Goal: Contribute content

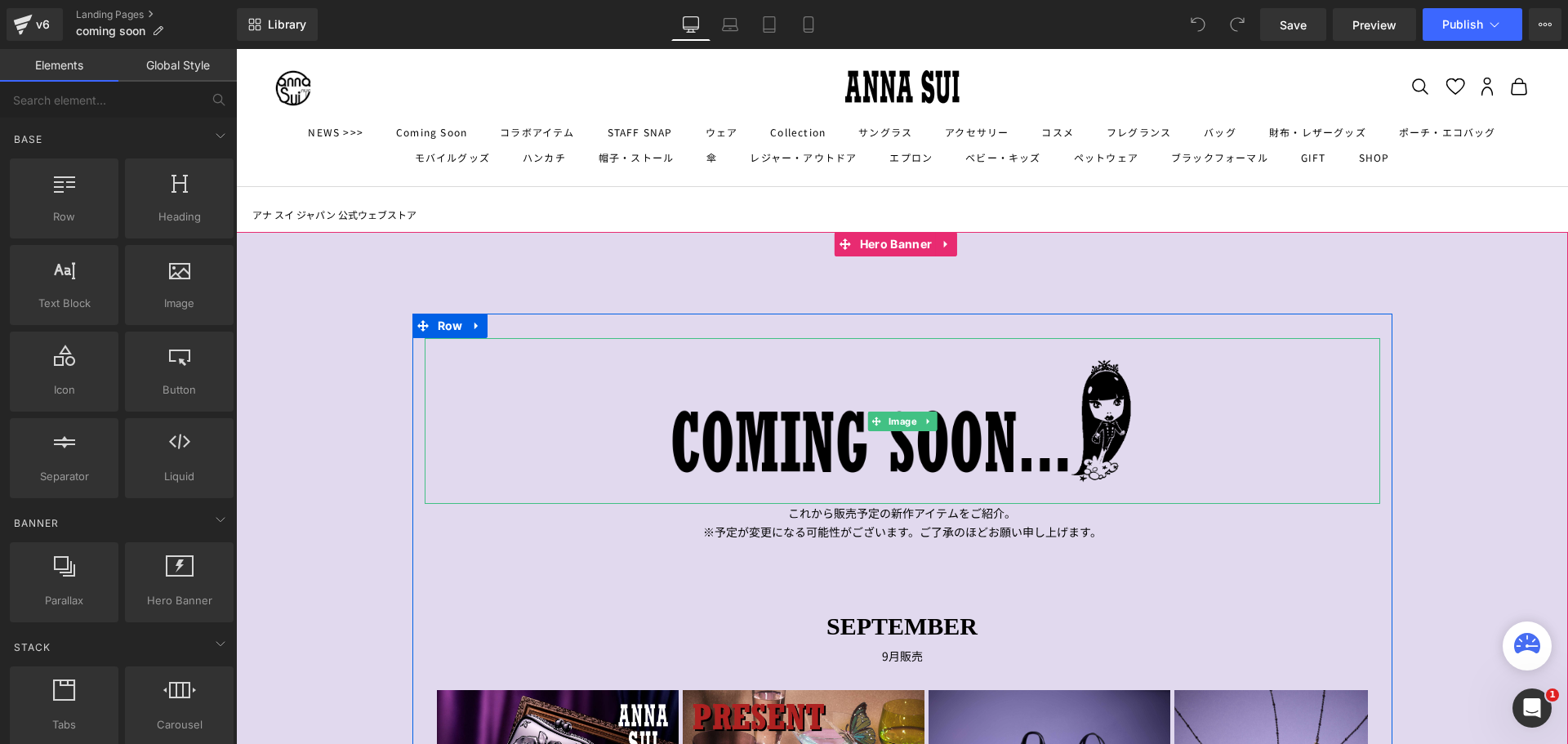
scroll to position [409, 0]
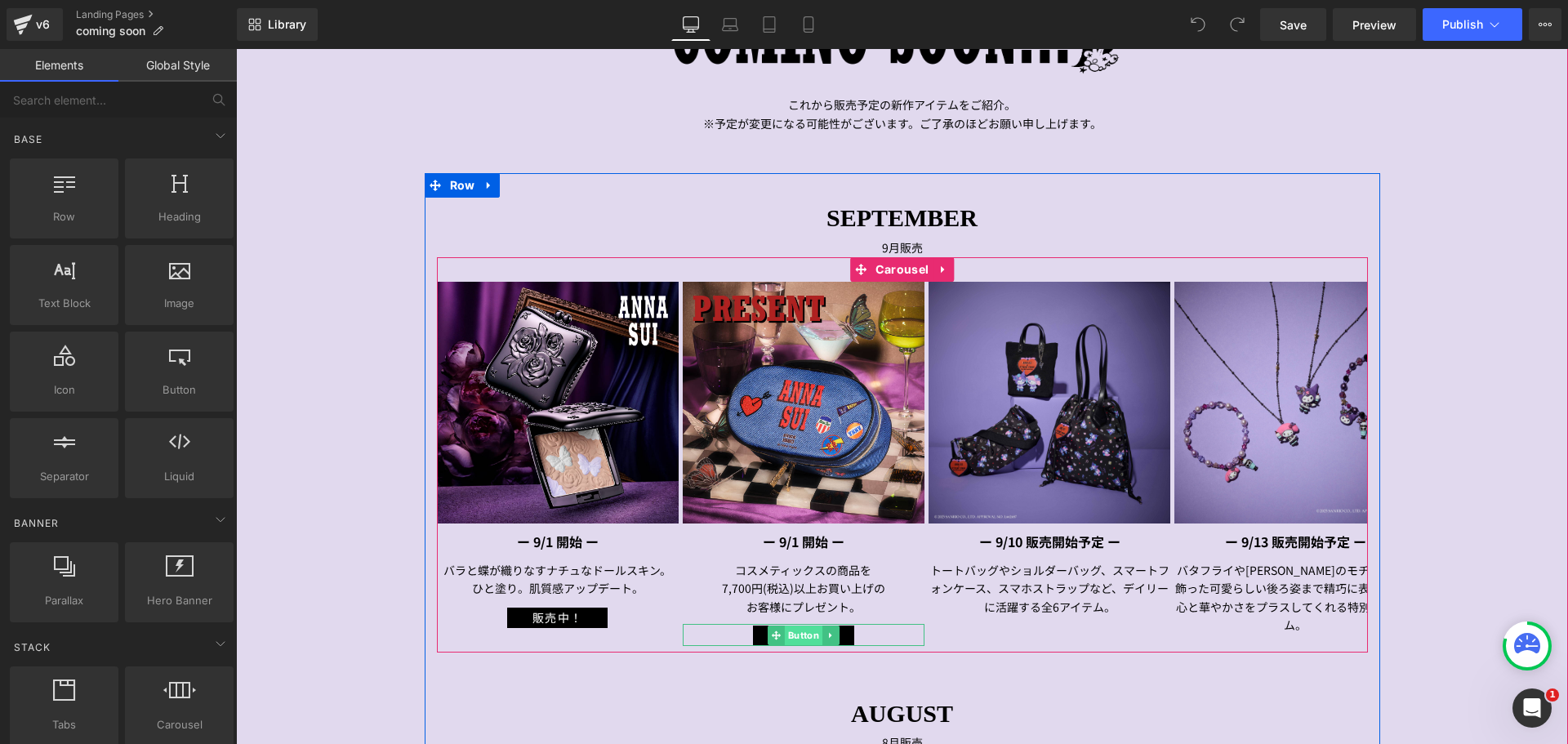
click at [798, 632] on span "Button" at bounding box center [803, 635] width 37 height 19
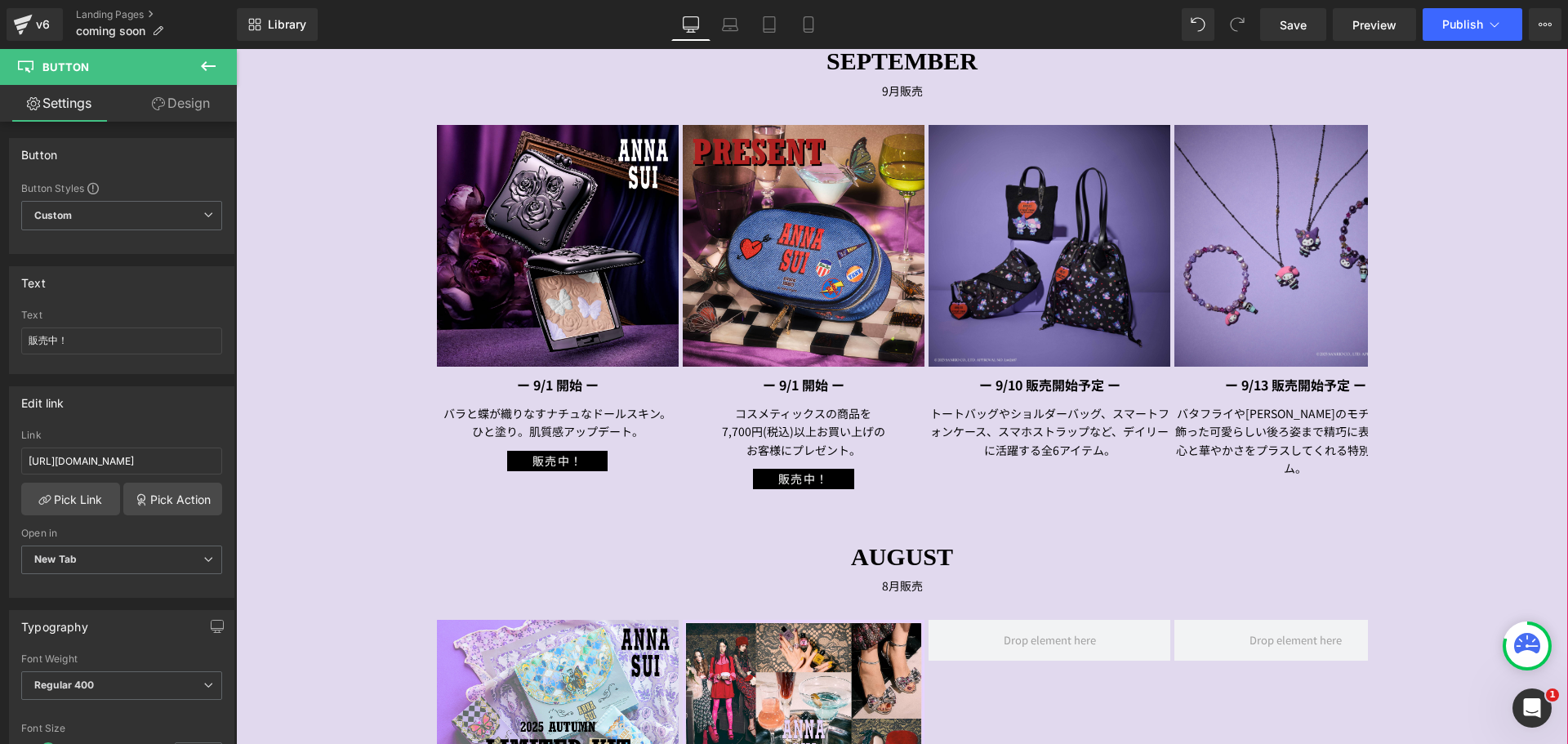
scroll to position [572, 0]
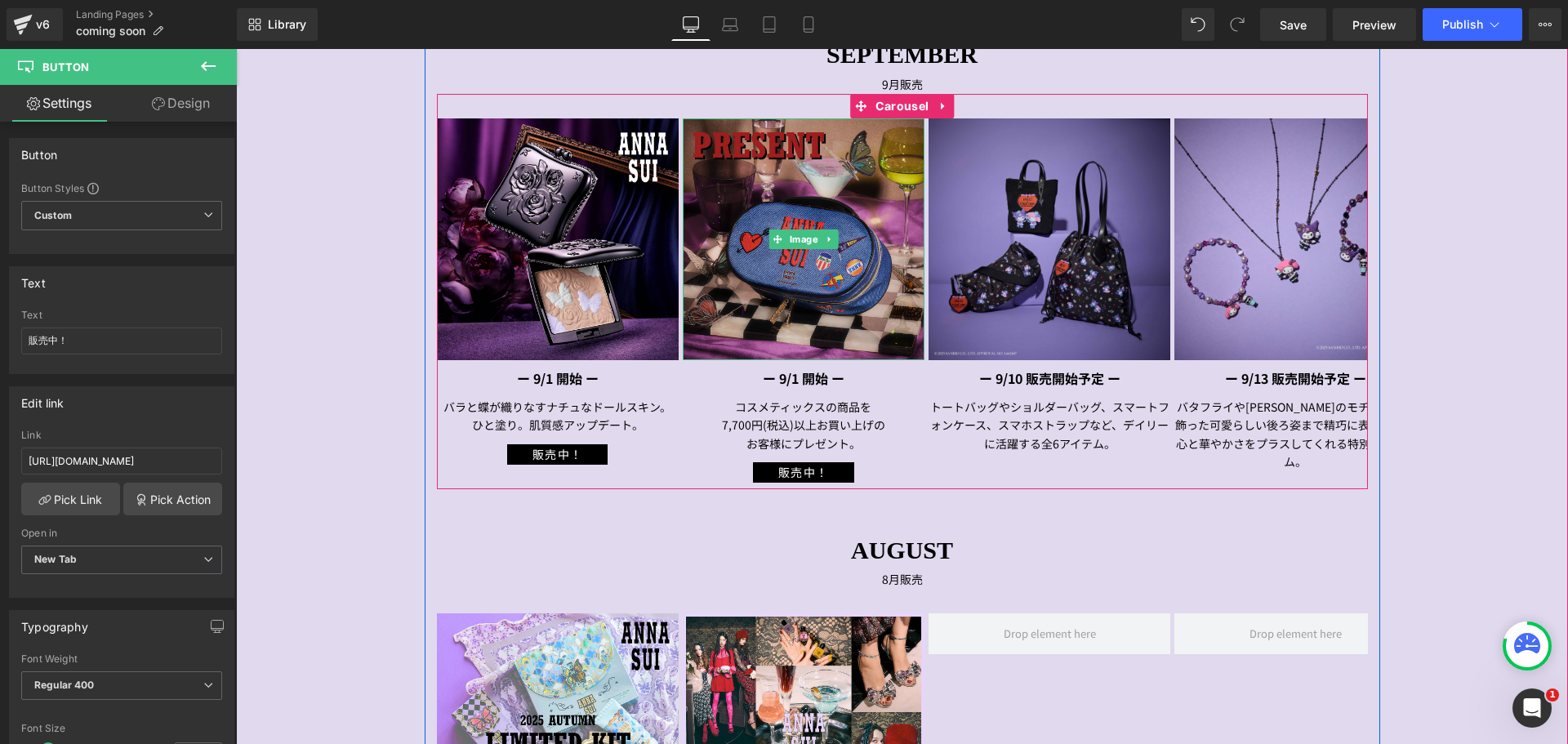
click at [805, 208] on img at bounding box center [803, 238] width 241 height 241
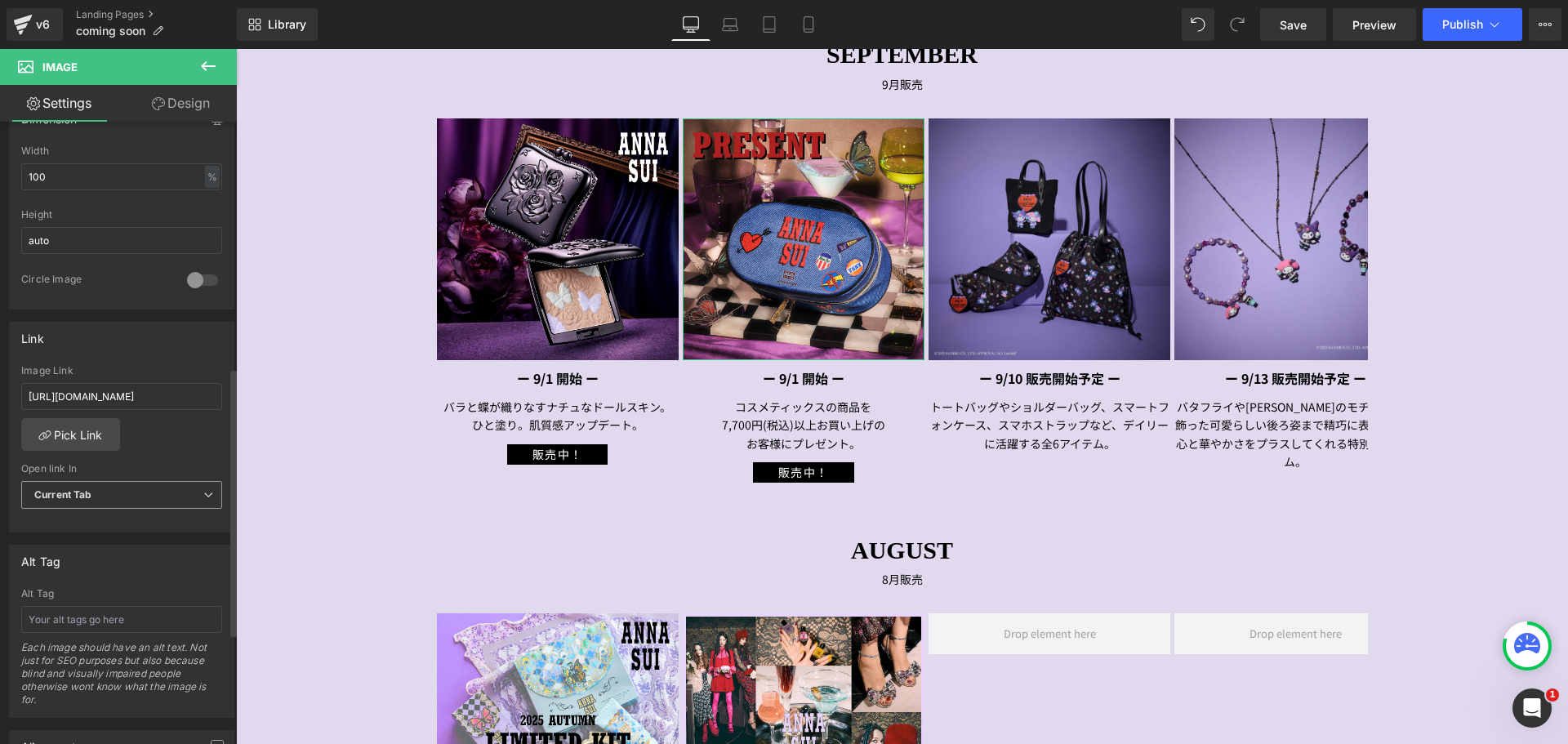
scroll to position [653, 0]
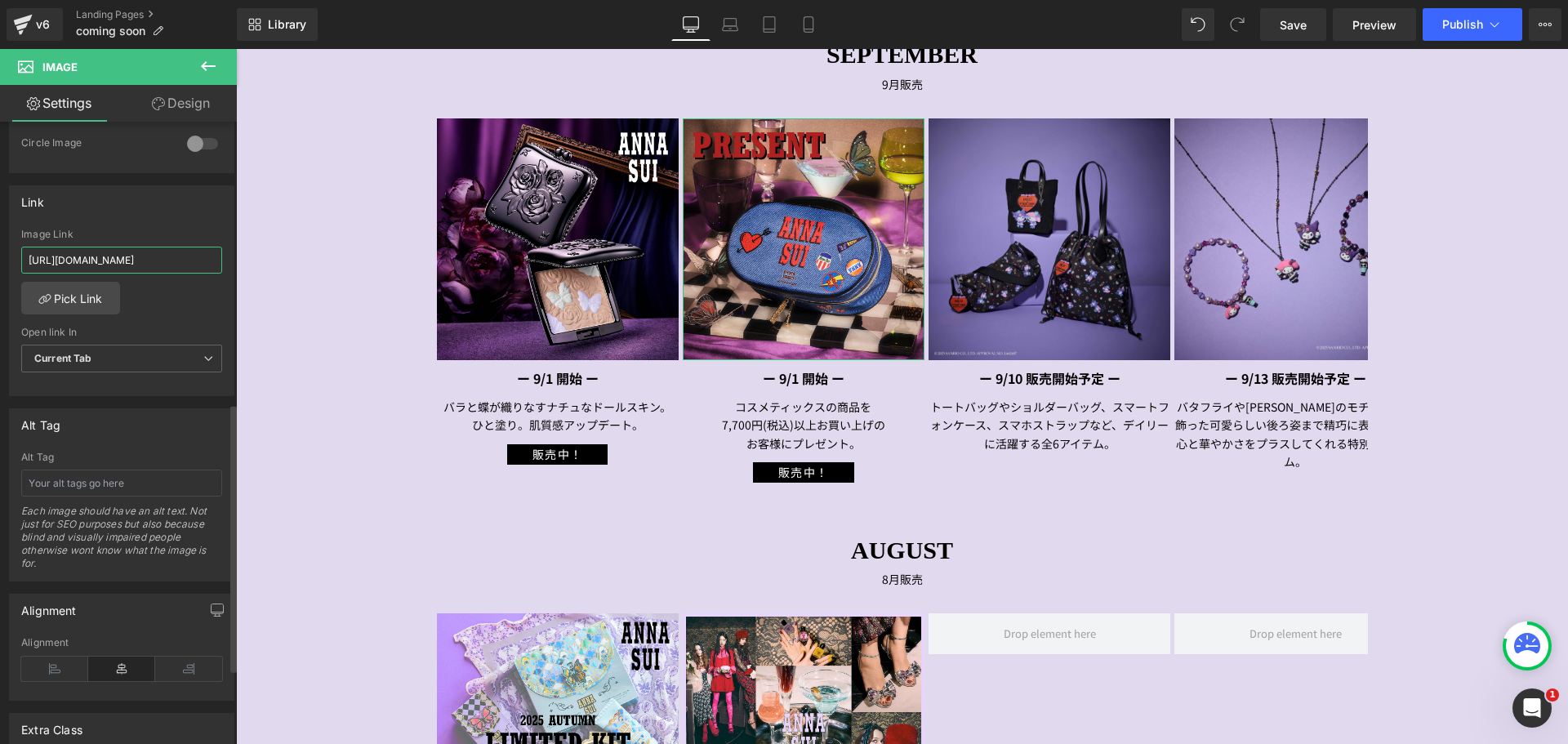
click at [174, 249] on input "[URL][DOMAIN_NAME]" at bounding box center [121, 260] width 201 height 27
drag, startPoint x: 198, startPoint y: 258, endPoint x: 0, endPoint y: 273, distance: 198.6
click at [0, 273] on div "Link [URL][DOMAIN_NAME] Image Link [URL][DOMAIN_NAME] Pick Link Current Tab New…" at bounding box center [122, 285] width 244 height 224
type input "au_sepgwp"
drag, startPoint x: 125, startPoint y: 258, endPoint x: 0, endPoint y: 258, distance: 125.0
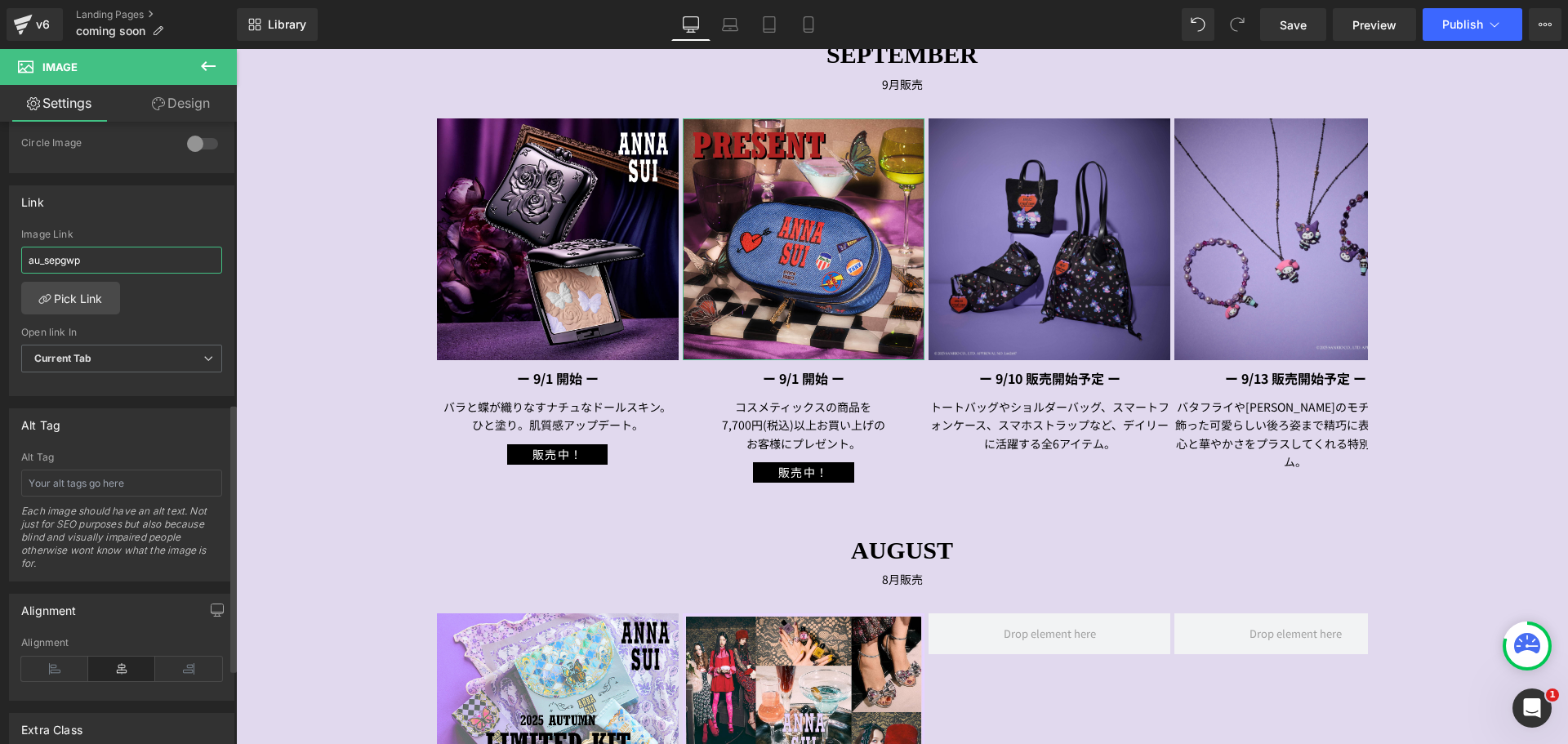
click at [0, 258] on div "Link [URL][DOMAIN_NAME] Image Link au_sepgwp Pick Link Current Tab New Tab Open…" at bounding box center [122, 285] width 244 height 224
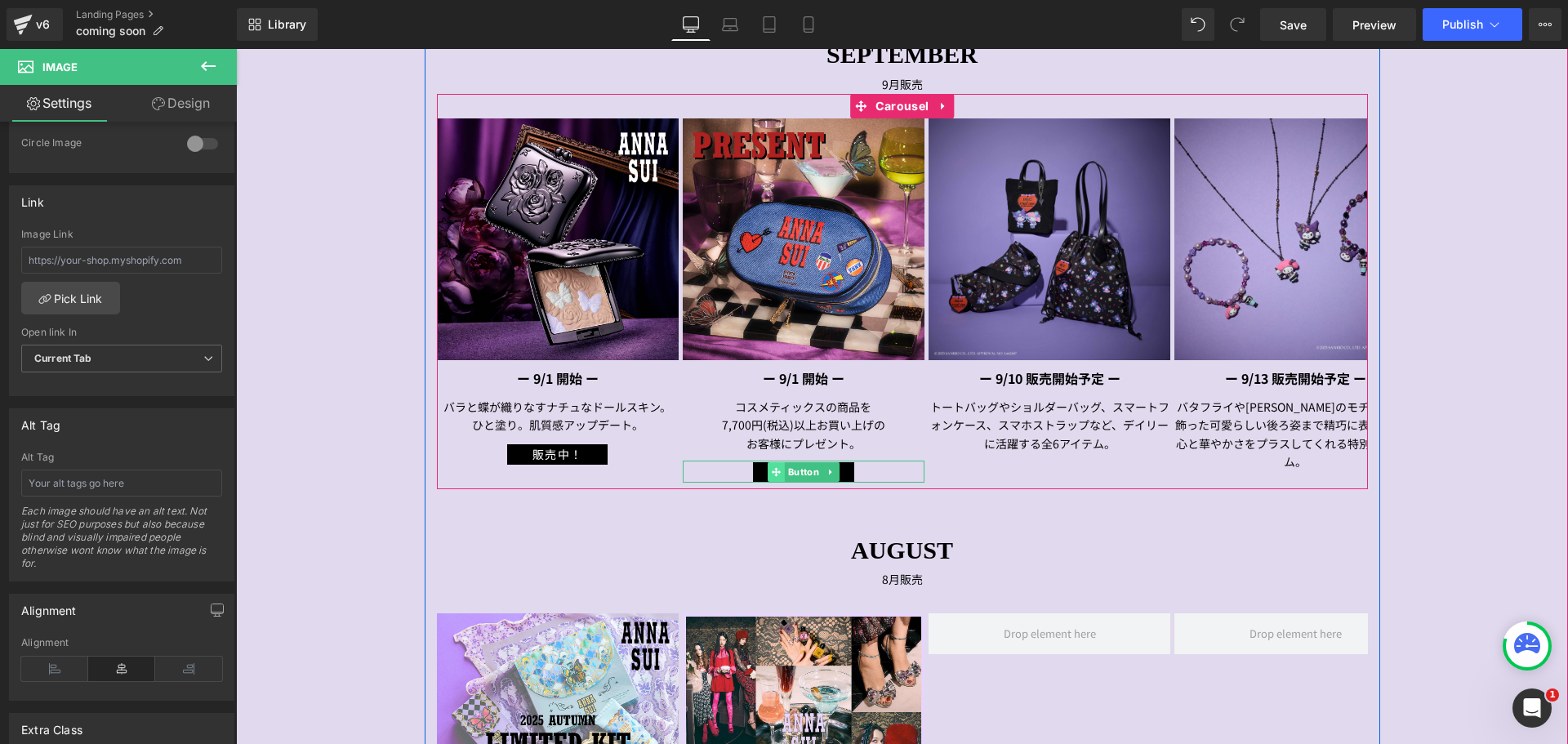
click at [776, 468] on span at bounding box center [776, 472] width 17 height 19
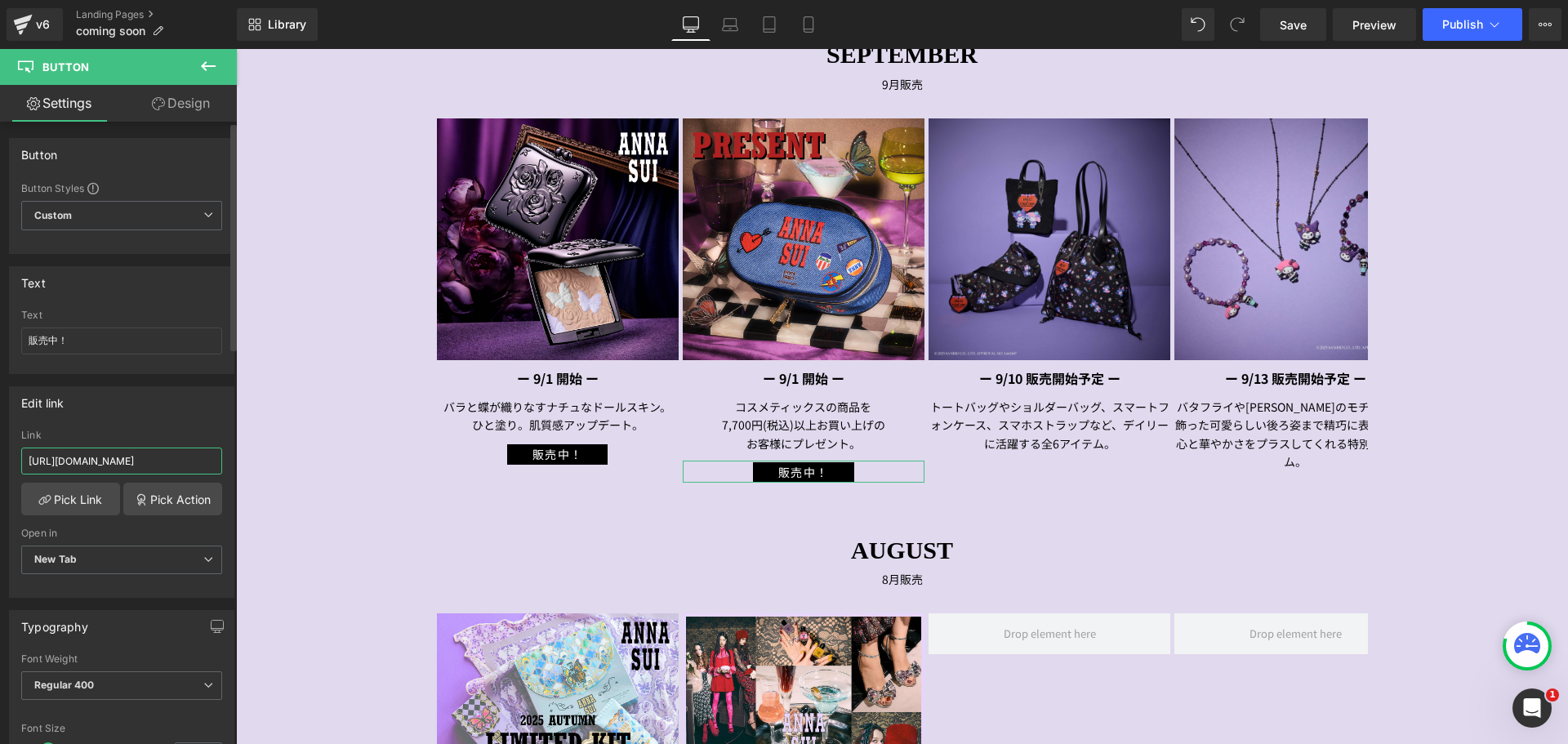
click at [151, 464] on input "[URL][DOMAIN_NAME]" at bounding box center [121, 460] width 201 height 27
drag, startPoint x: 206, startPoint y: 460, endPoint x: 0, endPoint y: 460, distance: 206.0
click at [0, 460] on div "Edit link [URL][DOMAIN_NAME] Link [URL][DOMAIN_NAME] Pick Link Pick Action Curr…" at bounding box center [122, 485] width 244 height 224
type input "_sepgwp"
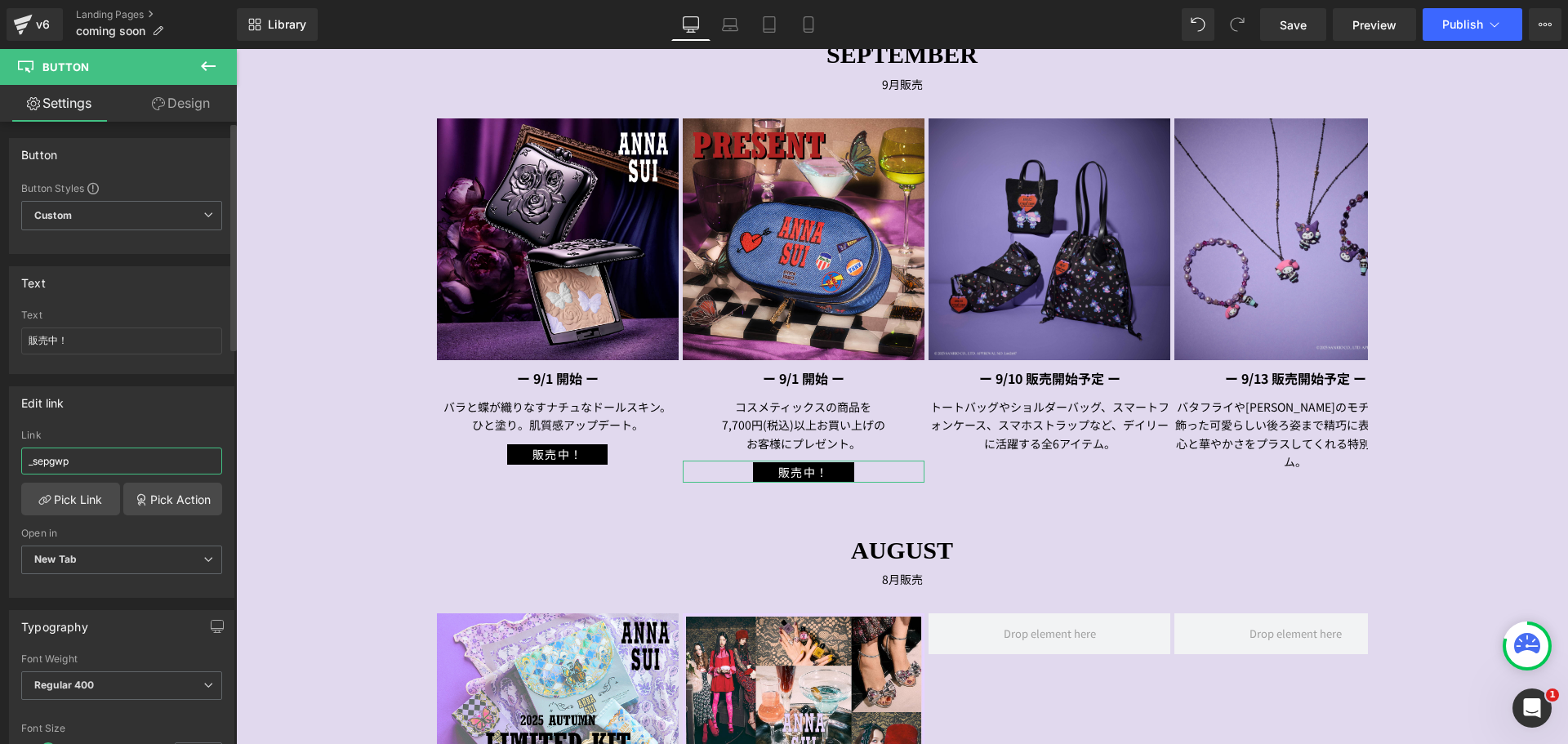
drag, startPoint x: 162, startPoint y: 460, endPoint x: 0, endPoint y: 460, distance: 162.0
click at [0, 460] on div "Edit link [URL][DOMAIN_NAME] Link _sepgwp Pick Link Pick Action Current Tab New…" at bounding box center [122, 485] width 244 height 224
click at [103, 331] on input "販売中！" at bounding box center [121, 341] width 201 height 27
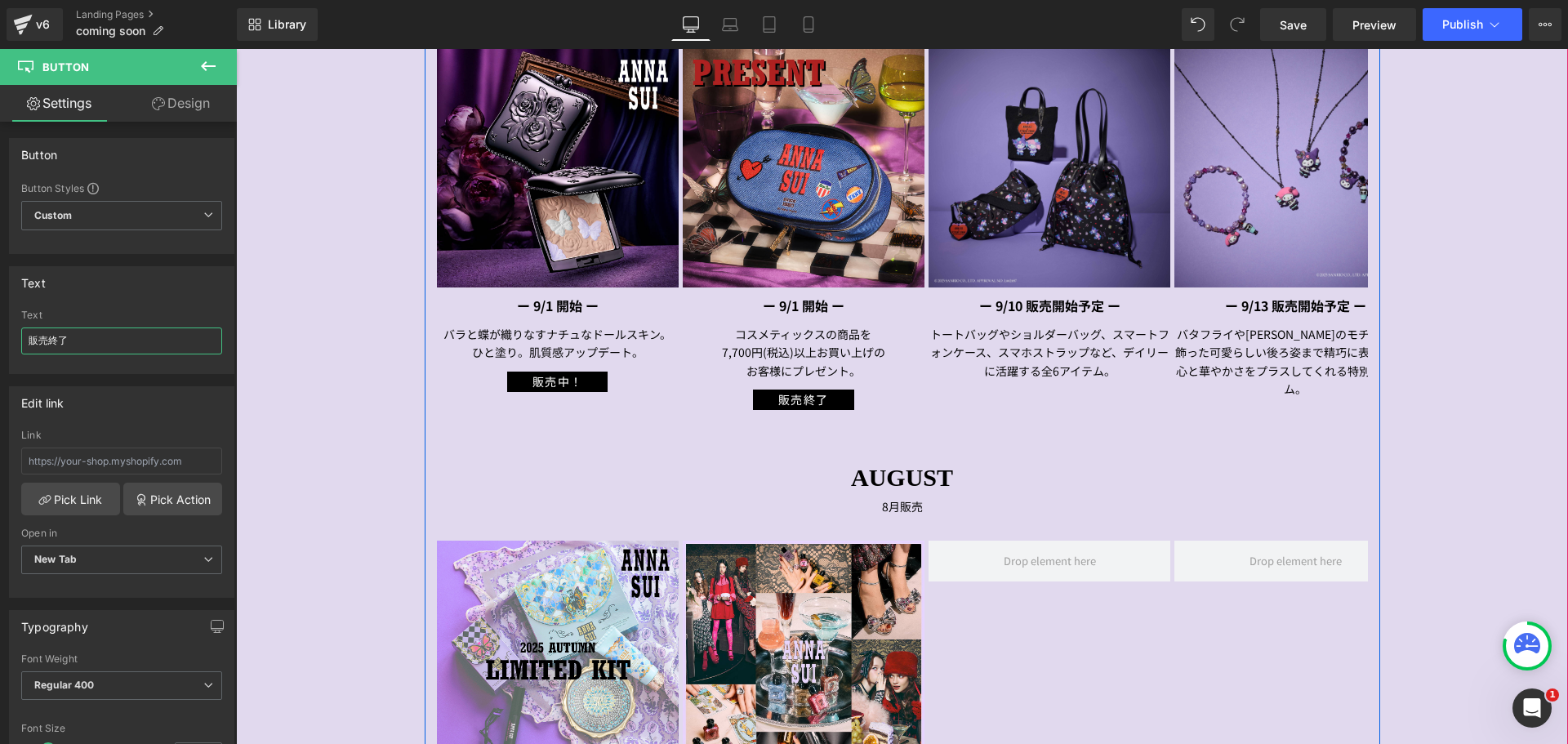
scroll to position [490, 0]
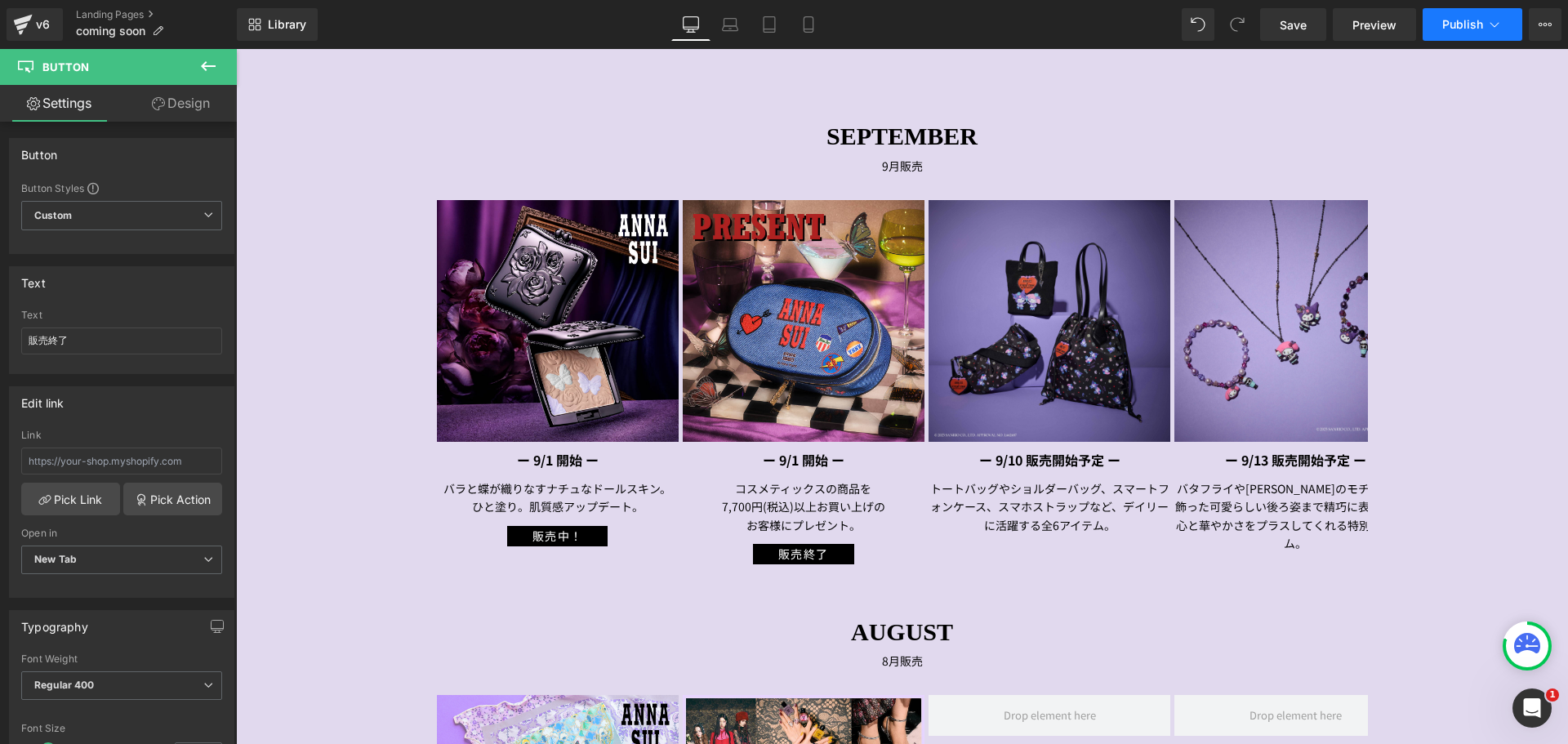
click at [1484, 29] on button "Publish" at bounding box center [1472, 24] width 100 height 33
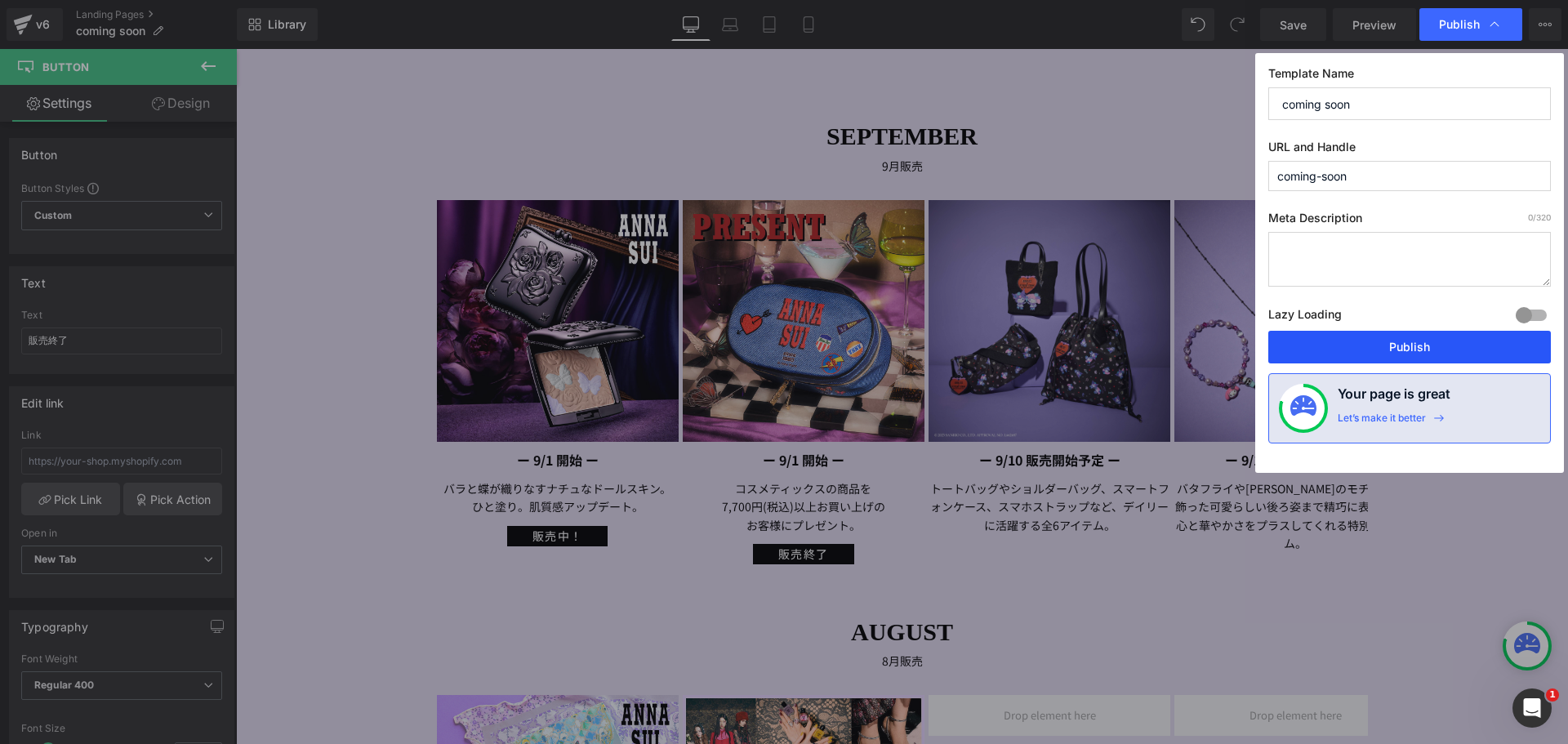
click at [1422, 353] on button "Publish" at bounding box center [1409, 347] width 283 height 33
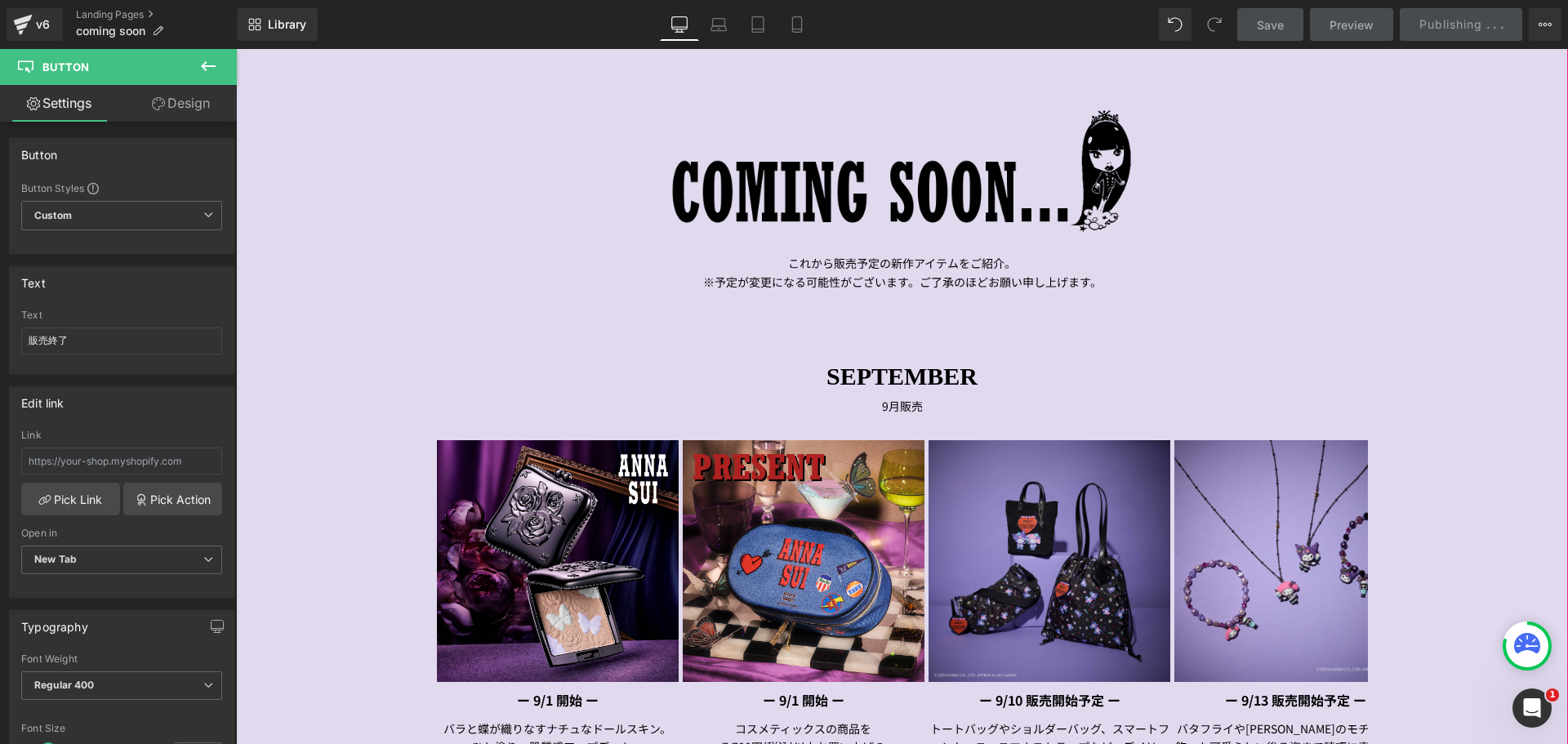
scroll to position [490, 0]
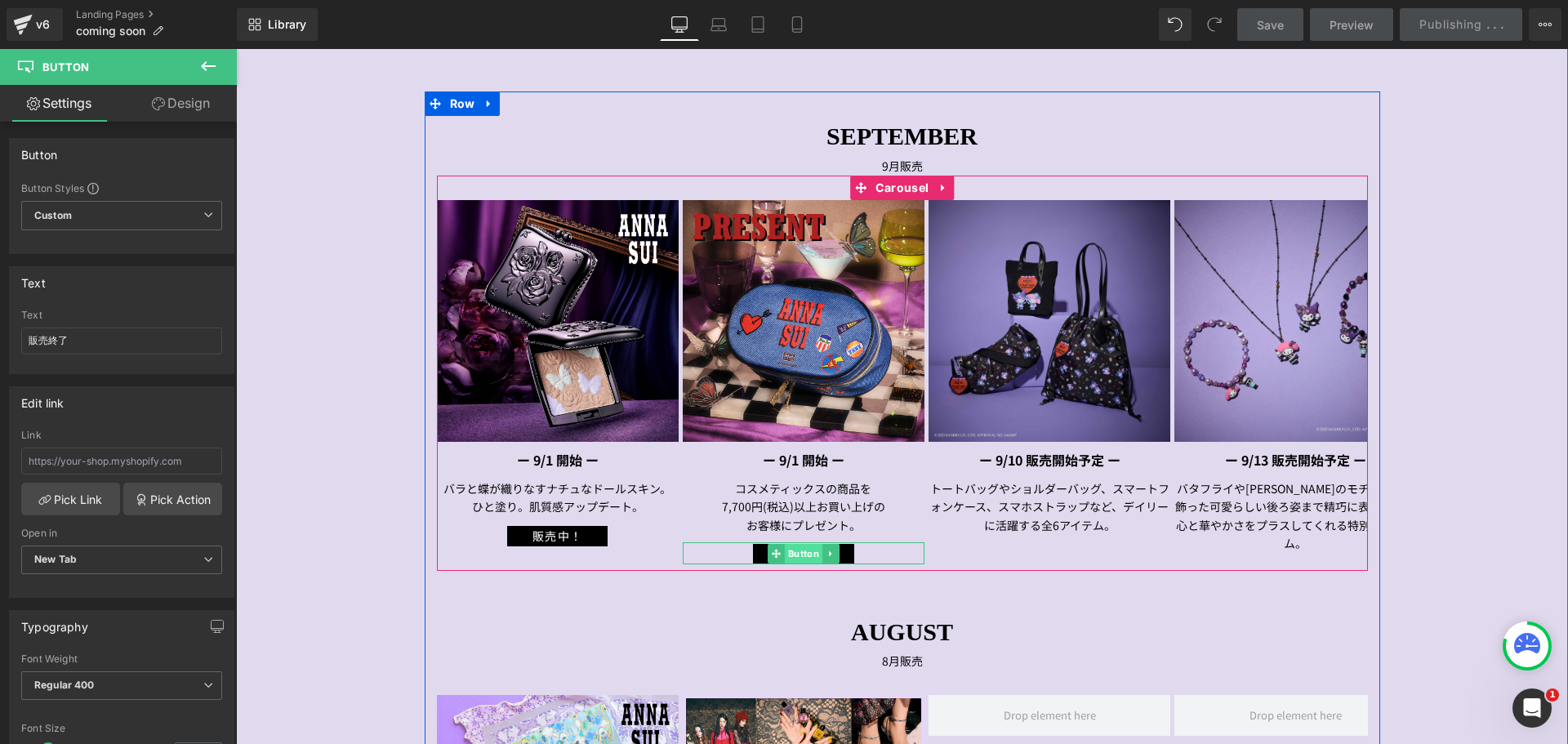
click at [809, 557] on span "Button" at bounding box center [803, 554] width 37 height 19
click at [794, 552] on span "Button" at bounding box center [803, 554] width 37 height 19
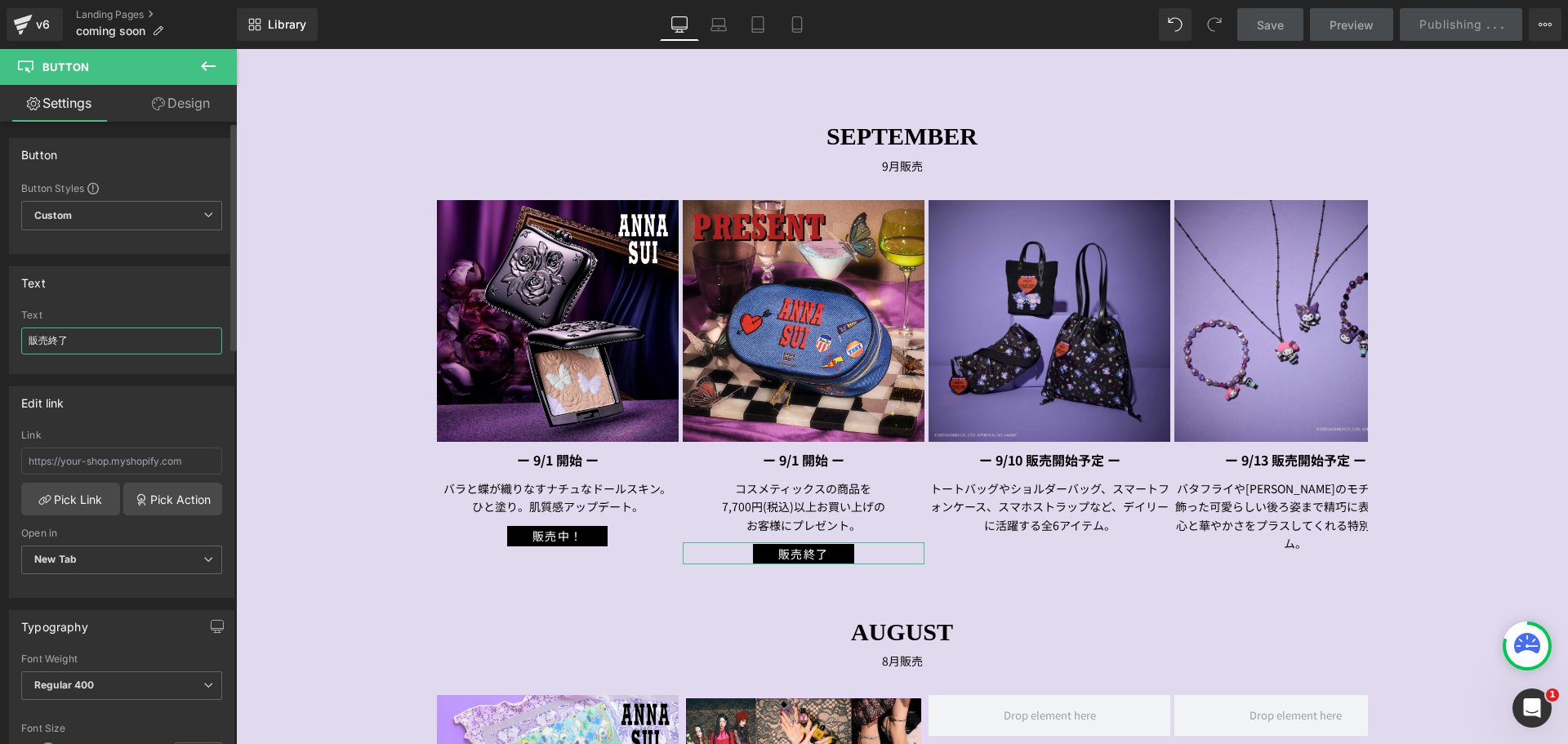
click at [41, 341] on input "販売終了" at bounding box center [121, 341] width 201 height 27
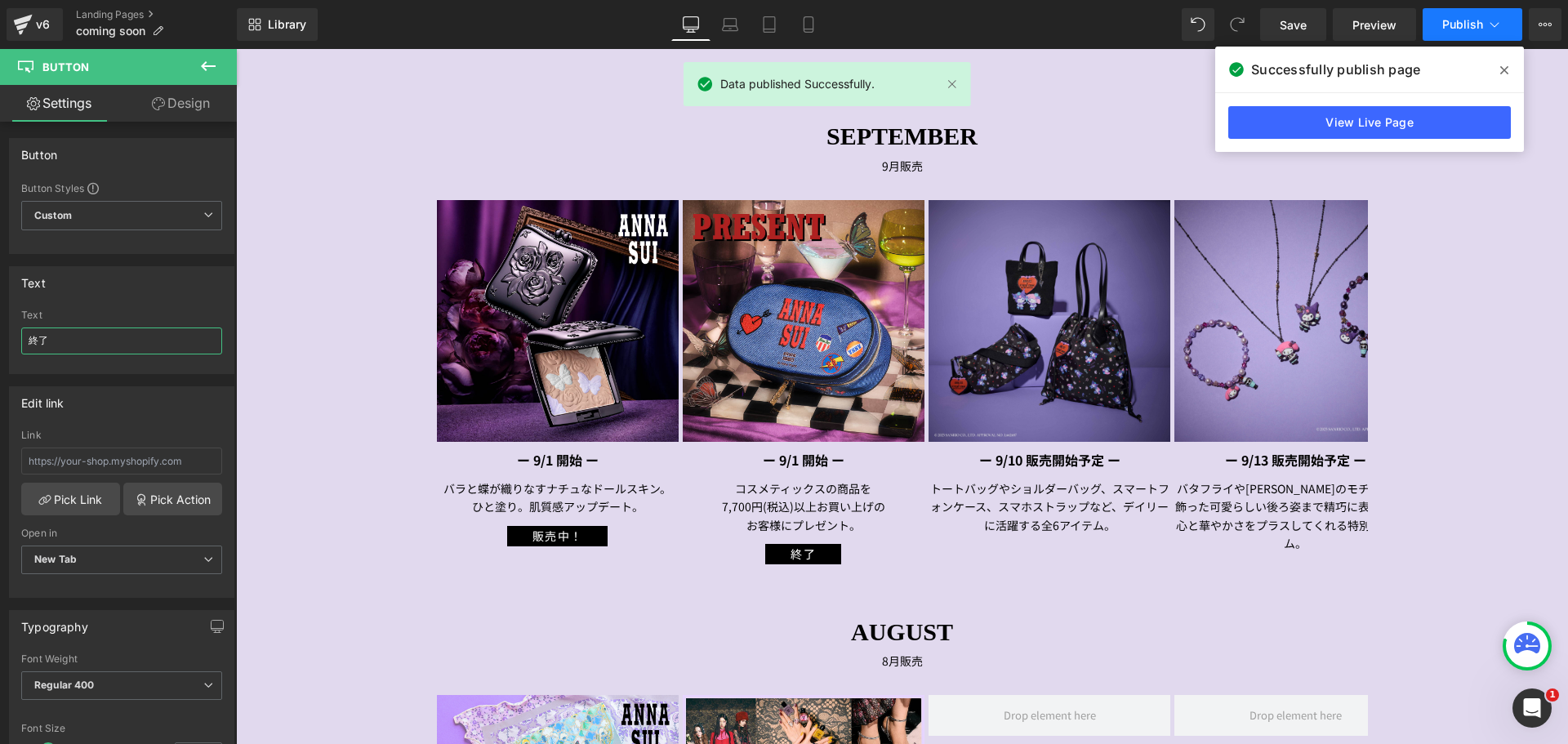
type input "終了"
click at [1470, 37] on button "Publish" at bounding box center [1472, 24] width 100 height 33
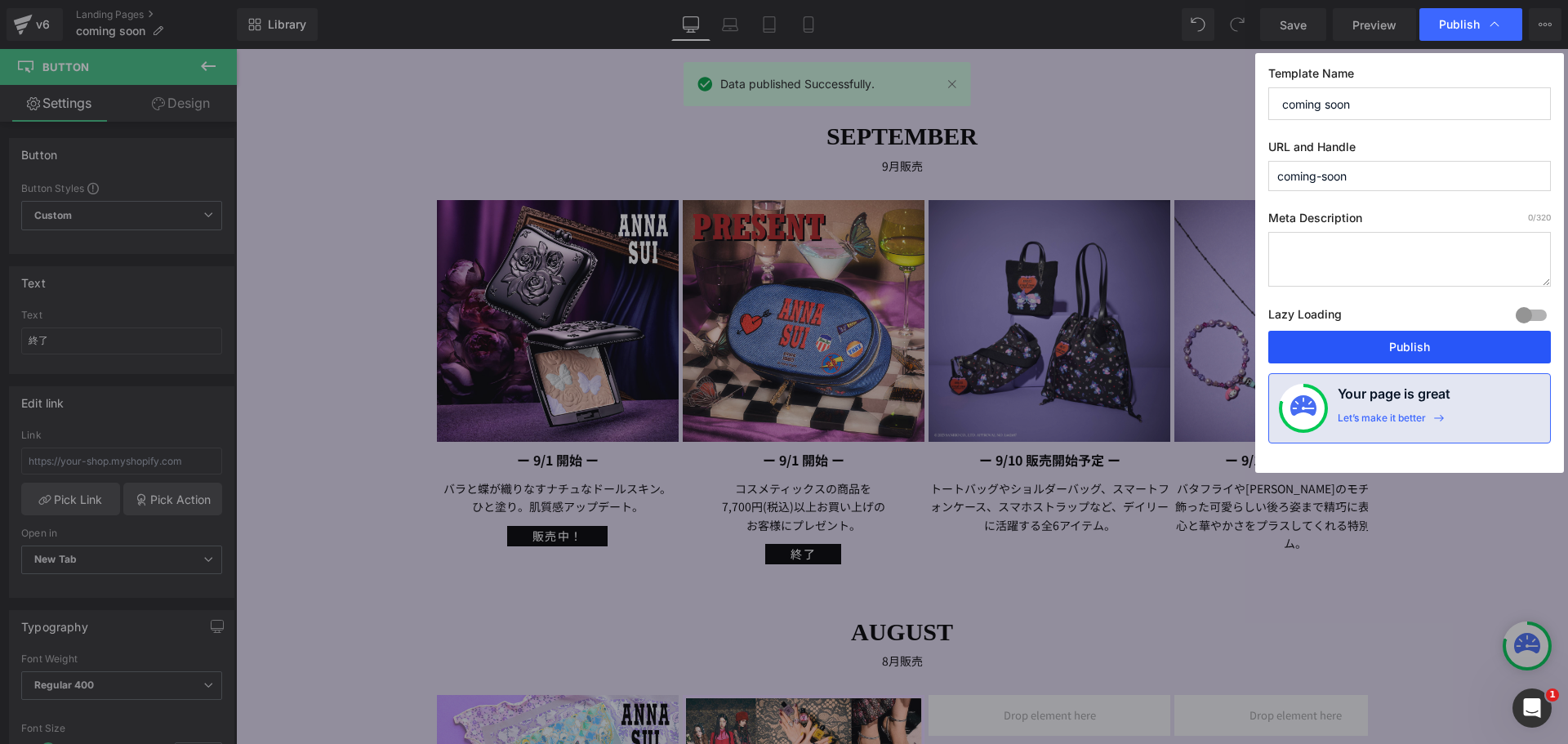
click at [1437, 348] on button "Publish" at bounding box center [1409, 347] width 283 height 33
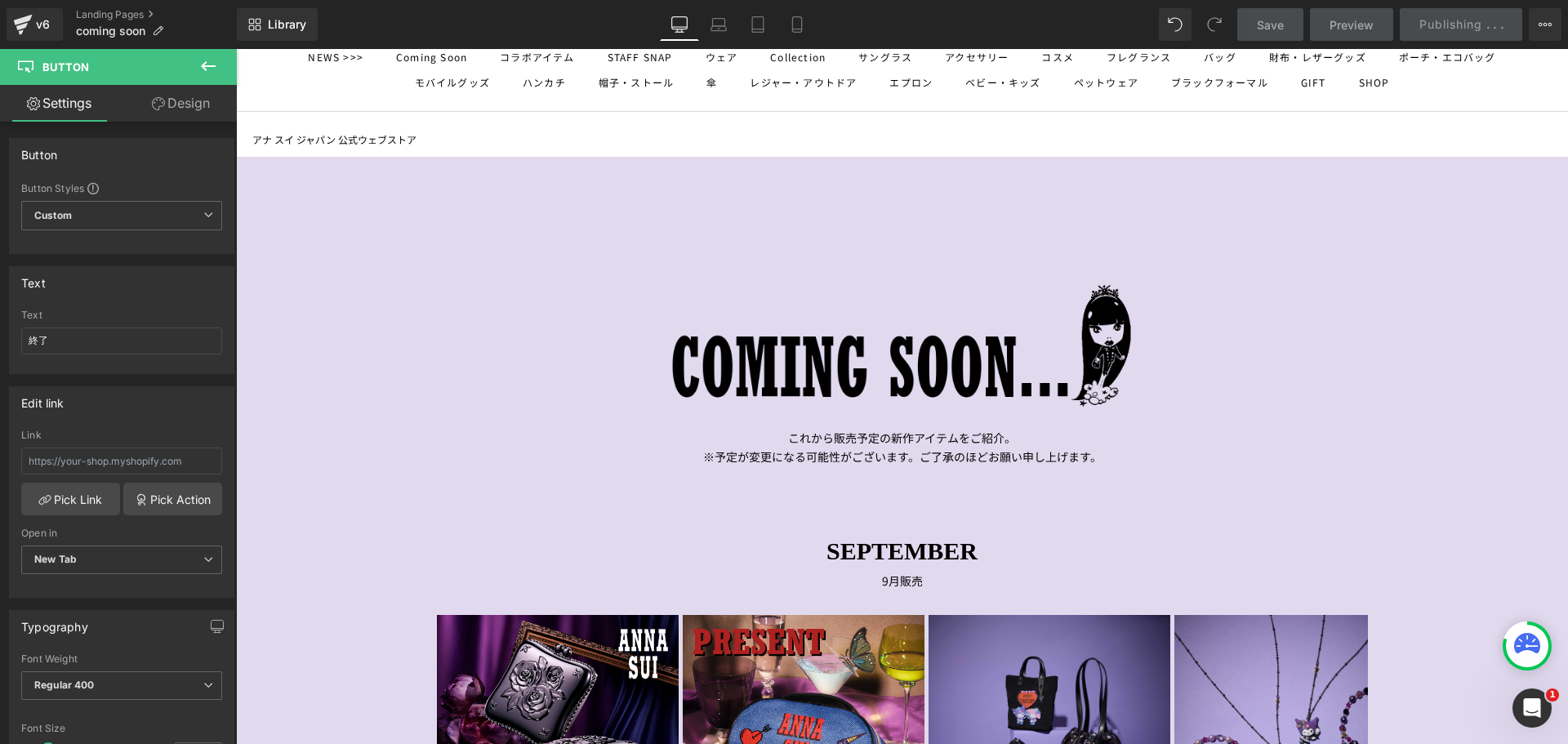
scroll to position [0, 0]
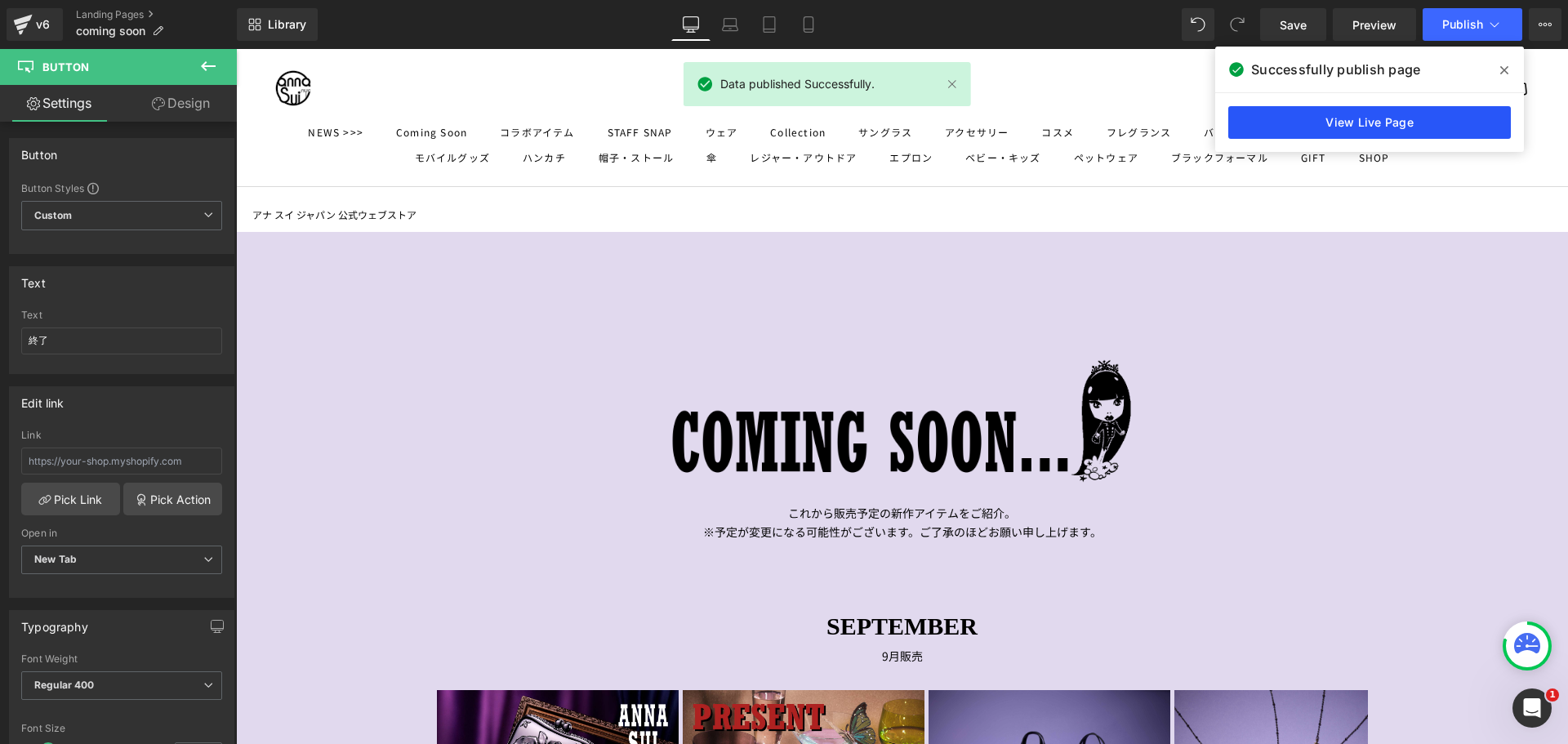
click at [1395, 117] on link "View Live Page" at bounding box center [1369, 122] width 283 height 33
